Goal: Find contact information: Find contact information

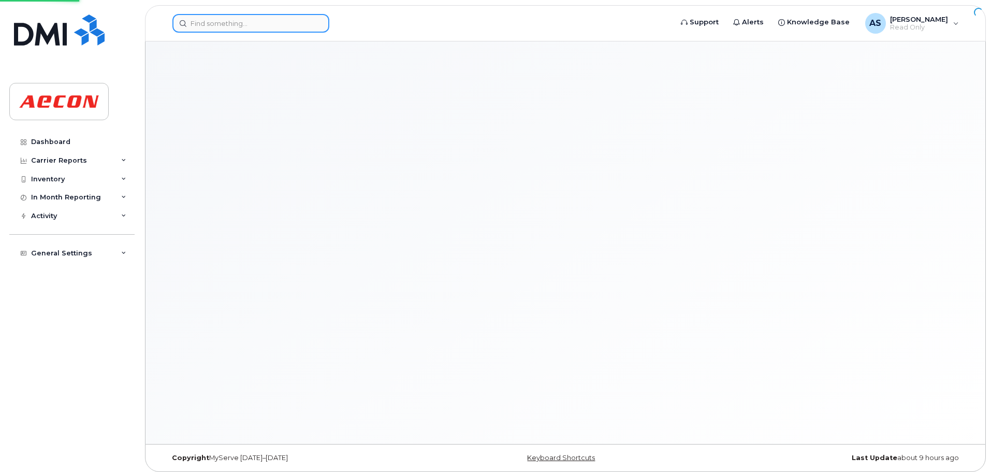
click at [253, 22] on input at bounding box center [250, 23] width 157 height 19
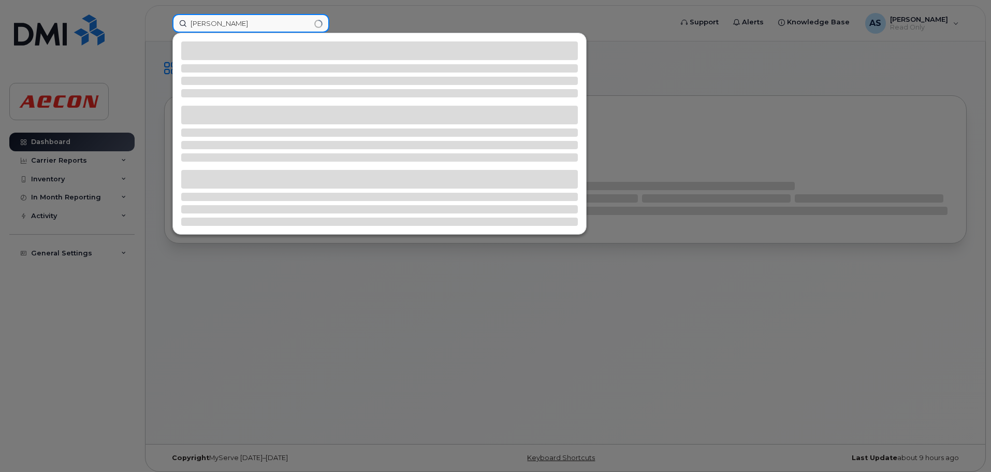
type input "jason mills"
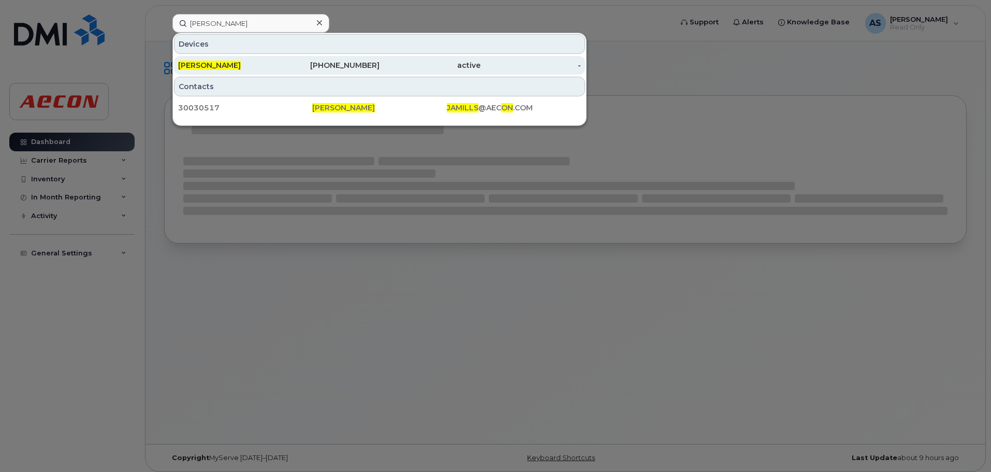
click at [356, 71] on div "289-671-6100" at bounding box center [329, 65] width 101 height 19
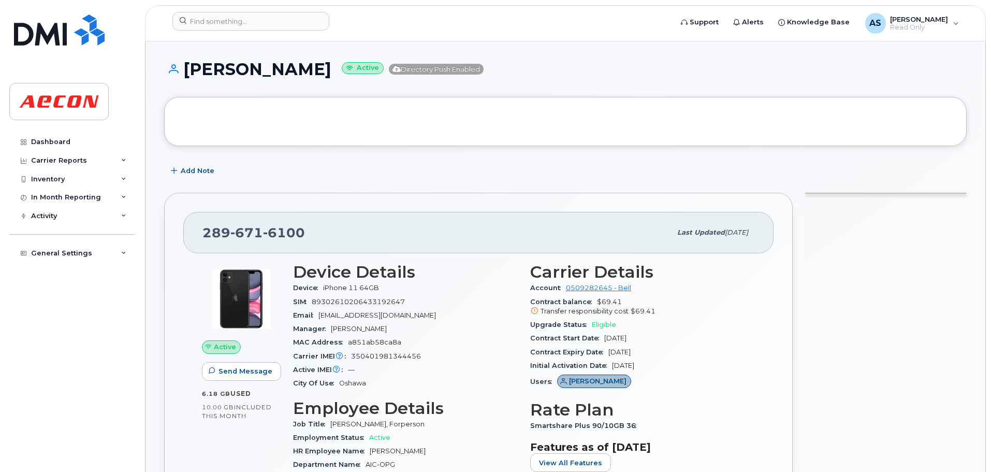
click at [639, 322] on div "Upgrade Status Eligible" at bounding box center [642, 324] width 225 height 13
drag, startPoint x: 530, startPoint y: 328, endPoint x: 639, endPoint y: 322, distance: 109.4
click at [639, 322] on div "Upgrade Status Eligible" at bounding box center [642, 324] width 225 height 13
click at [839, 242] on div at bounding box center [886, 460] width 174 height 548
